Goal: Navigation & Orientation: Understand site structure

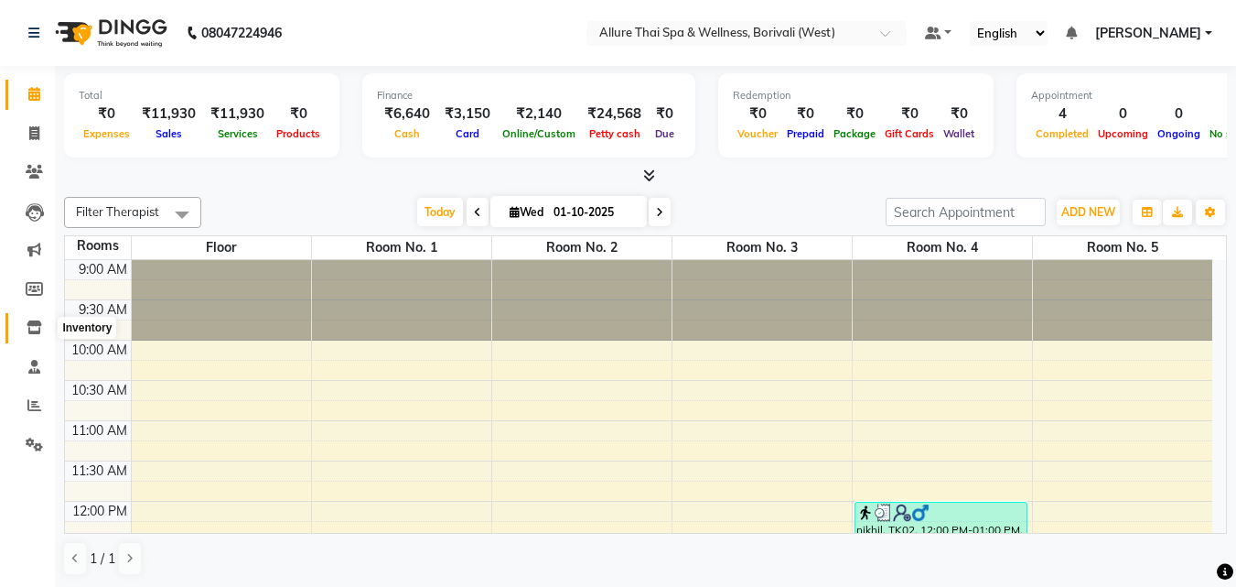
click at [37, 330] on icon at bounding box center [35, 327] width 16 height 14
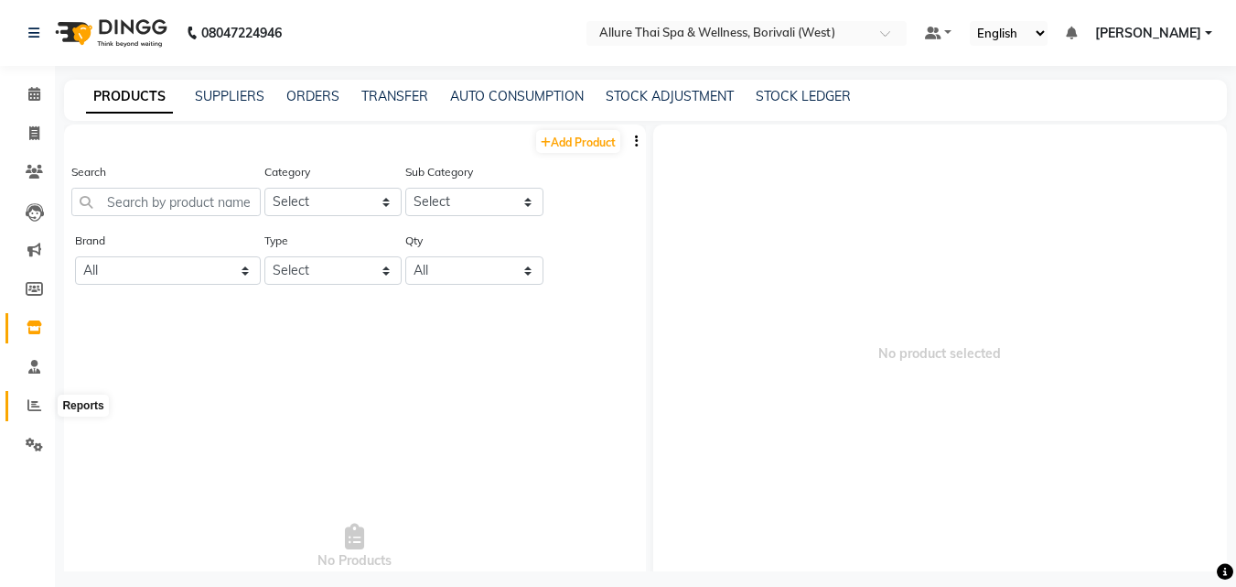
click at [33, 402] on icon at bounding box center [34, 405] width 14 height 14
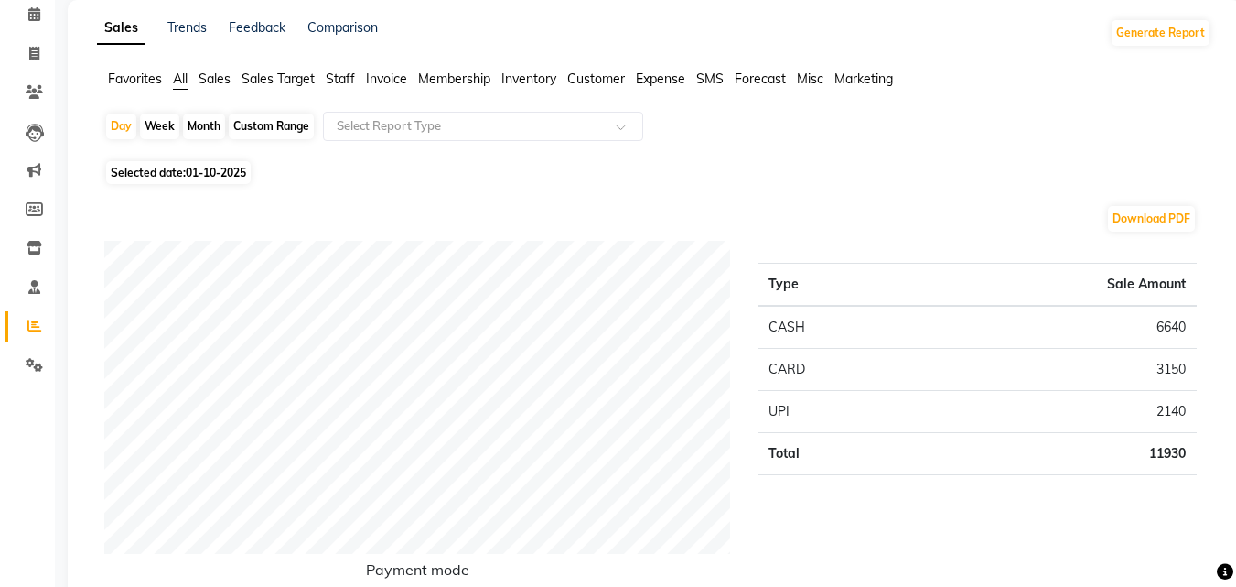
scroll to position [81, 0]
click at [39, 18] on icon at bounding box center [34, 13] width 12 height 14
